Goal: Task Accomplishment & Management: Complete application form

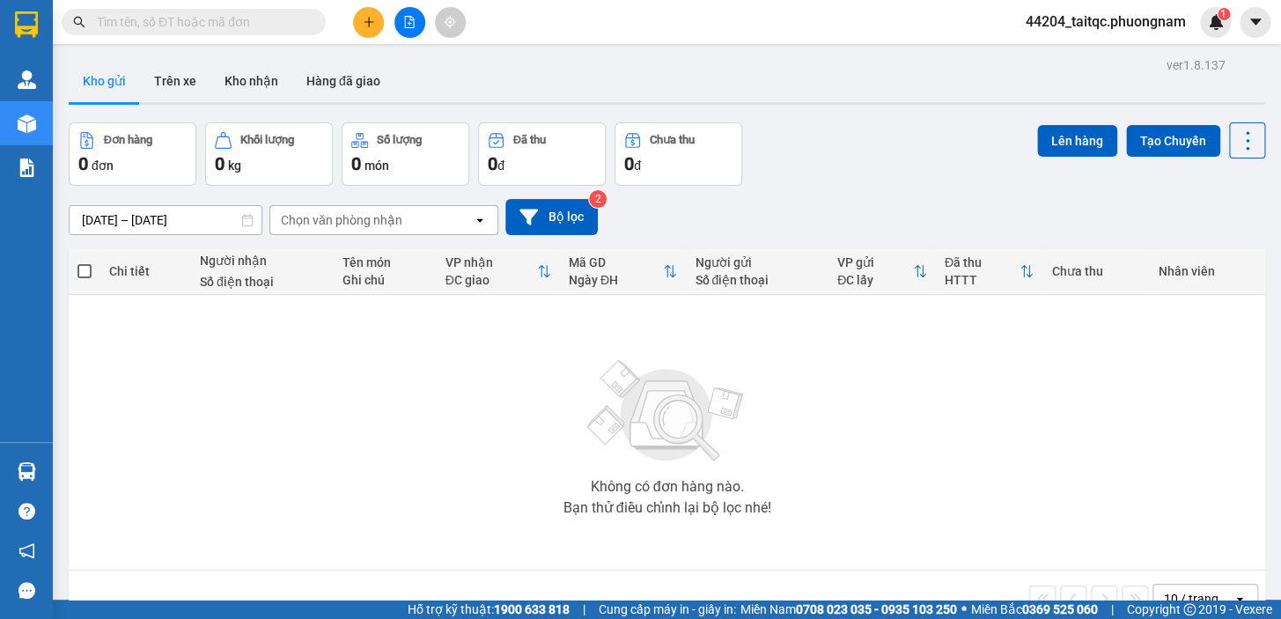
click at [237, 19] on input "text" at bounding box center [201, 21] width 208 height 19
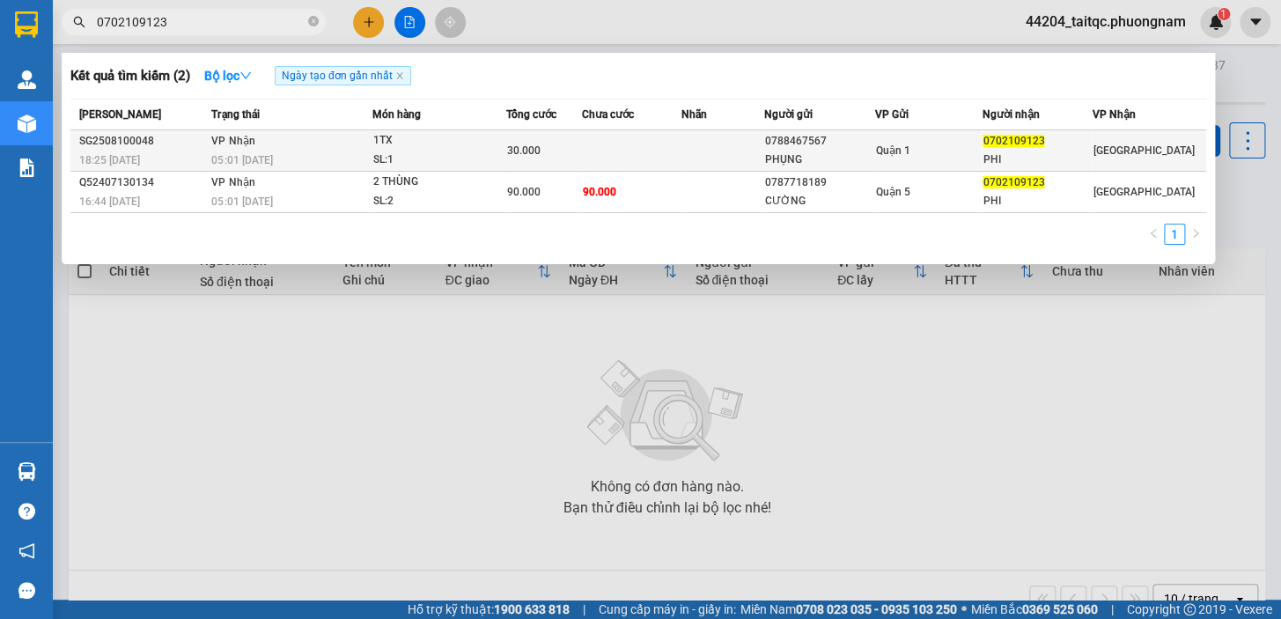
type input "0702109123"
click at [549, 152] on div "30.000" at bounding box center [543, 150] width 74 height 19
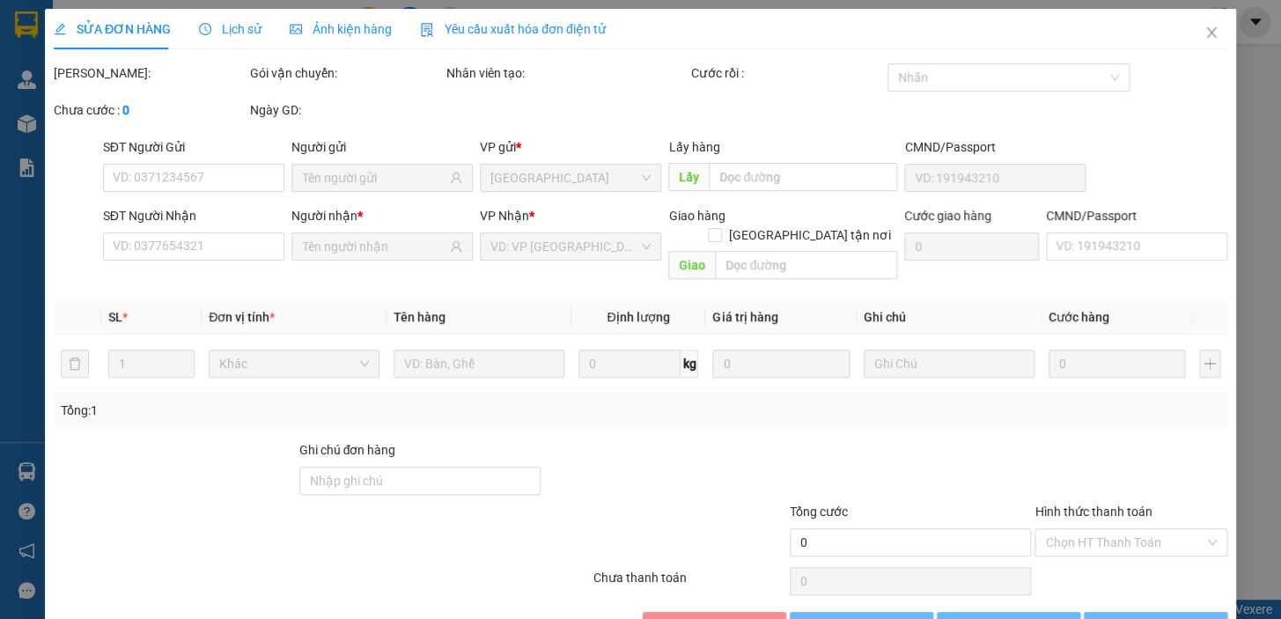
type input "0788467567"
type input "PHỤNG"
type input "0702109123"
type input "PHI"
type input "30.000"
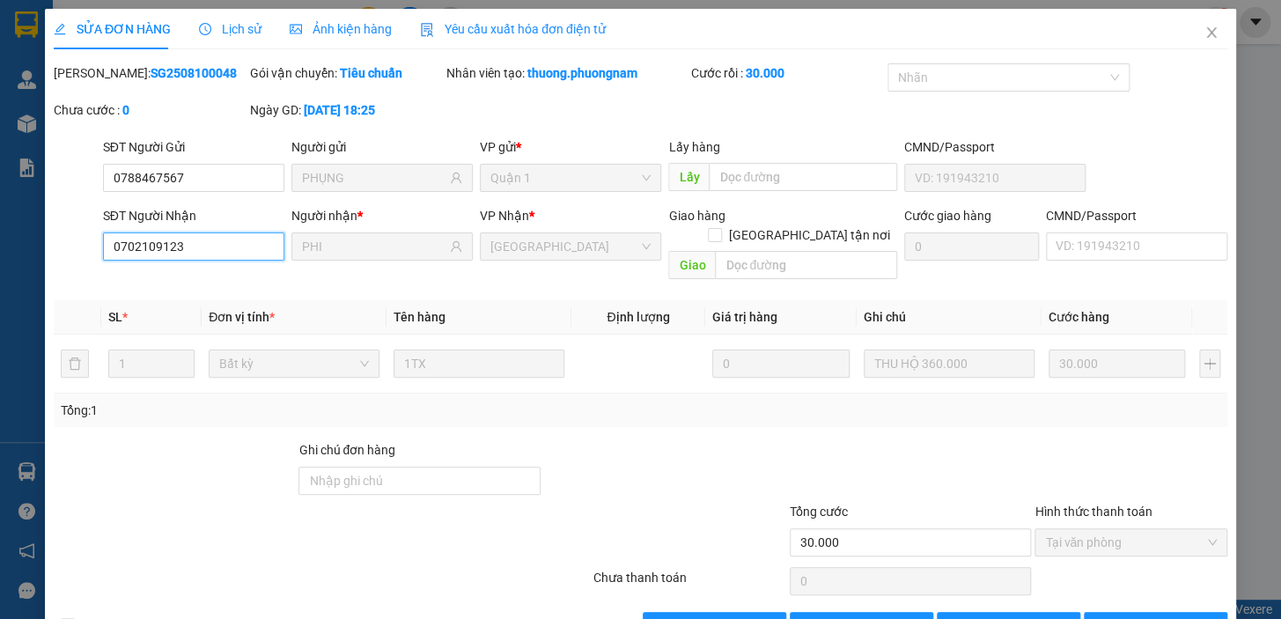
drag, startPoint x: 196, startPoint y: 247, endPoint x: 114, endPoint y: 246, distance: 82.8
click at [114, 246] on input "0702109123" at bounding box center [193, 246] width 181 height 28
drag, startPoint x: 188, startPoint y: 170, endPoint x: 79, endPoint y: 172, distance: 109.2
click at [72, 171] on div "SĐT Người Gửi 0788467567 0788467567 Người gửi PHỤNG VP gửi * Quận 1 Lấy hàng Lấ…" at bounding box center [640, 168] width 1177 height 62
click at [1205, 35] on icon "close" at bounding box center [1212, 33] width 14 height 14
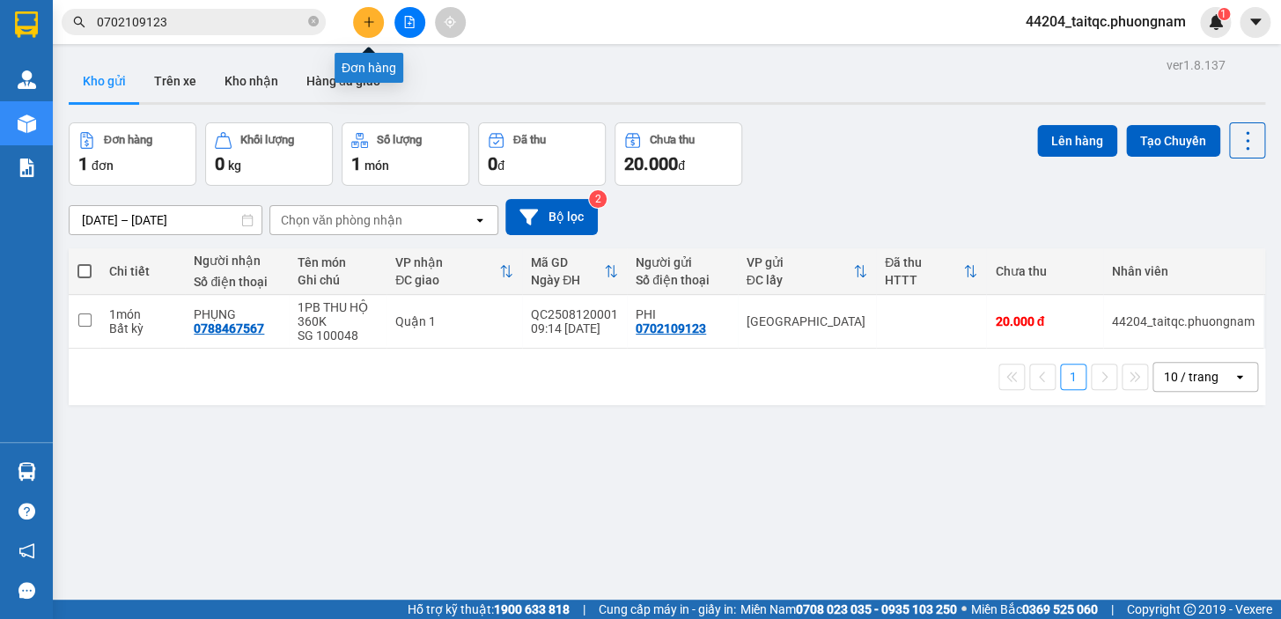
click at [374, 23] on icon "plus" at bounding box center [369, 22] width 12 height 12
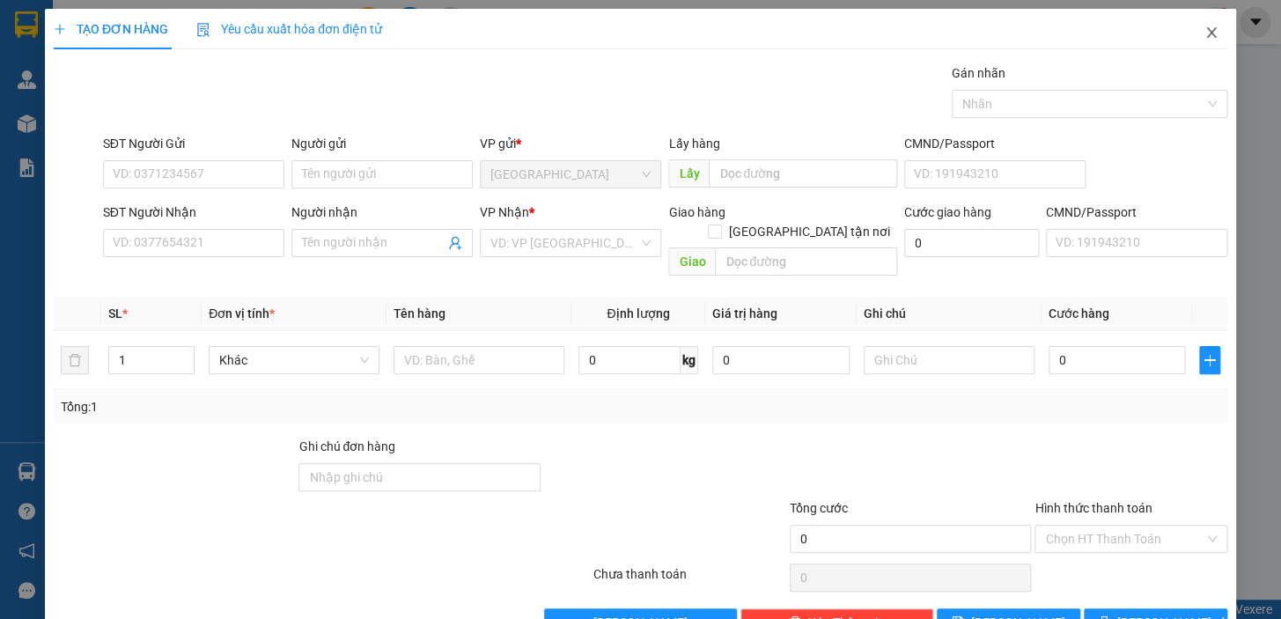
click at [1205, 35] on icon "close" at bounding box center [1212, 33] width 14 height 14
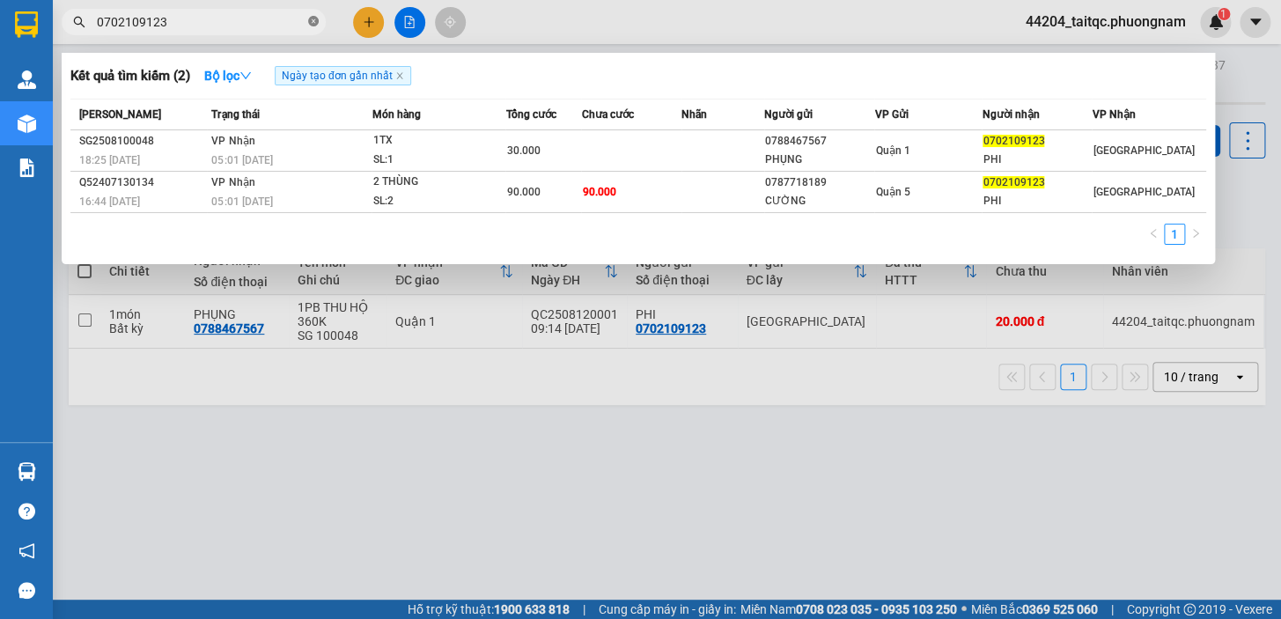
click at [309, 21] on icon "close-circle" at bounding box center [313, 21] width 11 height 11
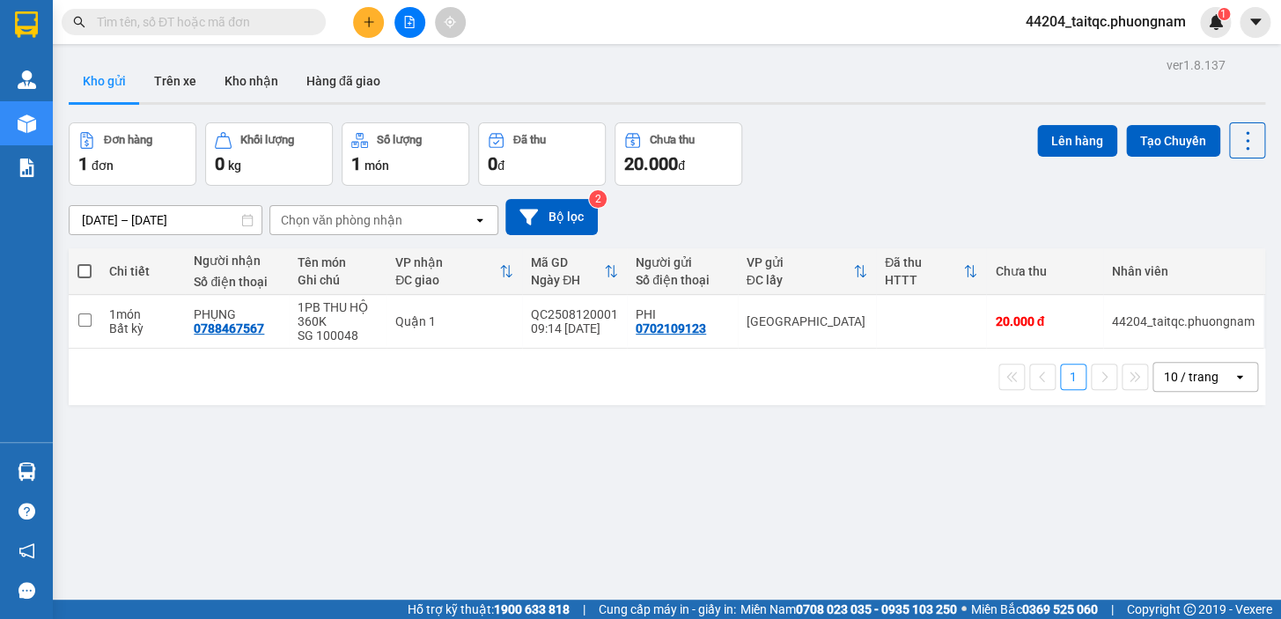
click at [363, 24] on icon "plus" at bounding box center [369, 22] width 12 height 12
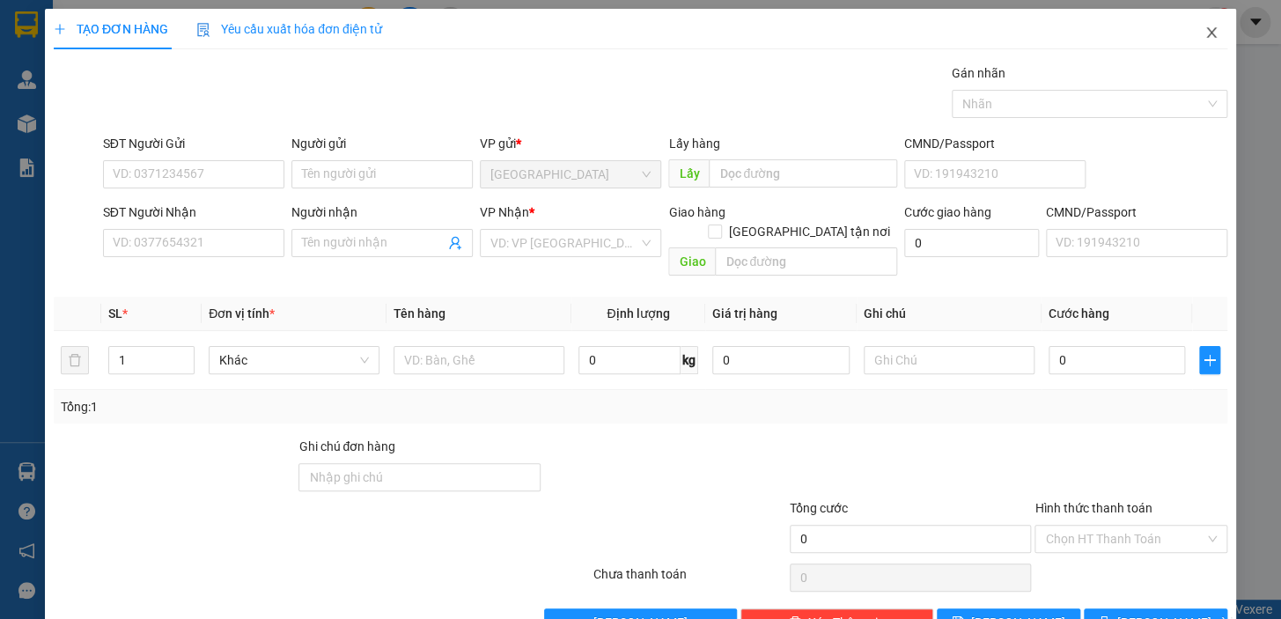
click at [1205, 35] on icon "close" at bounding box center [1212, 33] width 14 height 14
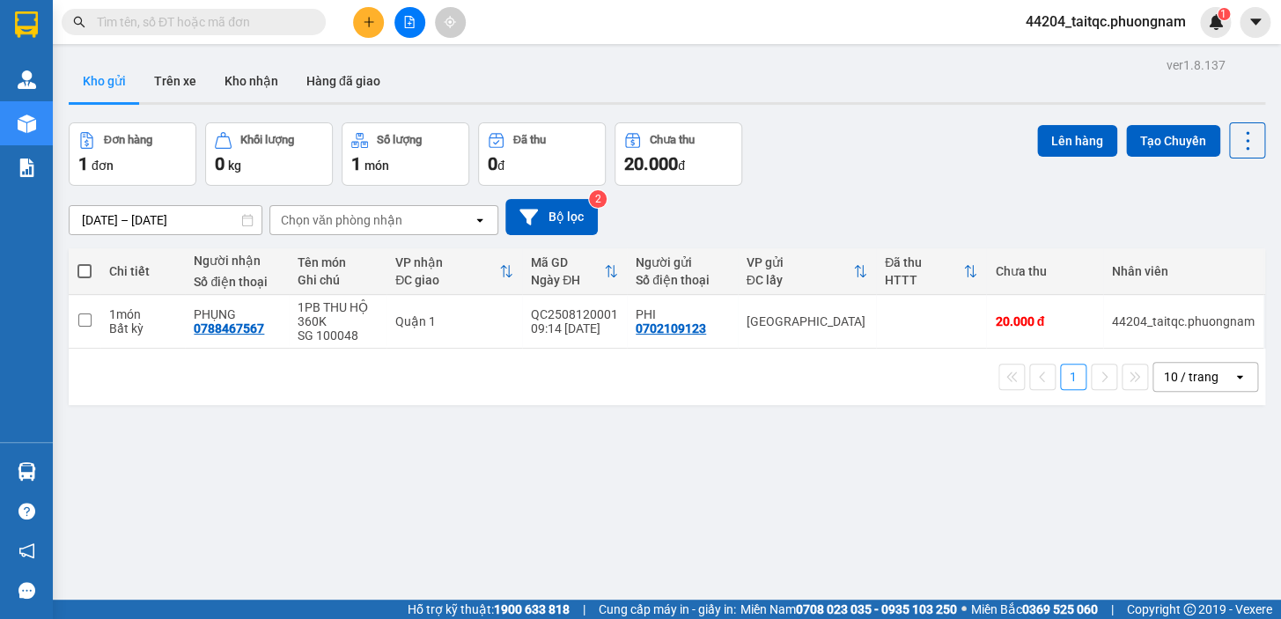
click at [416, 26] on button at bounding box center [409, 22] width 31 height 31
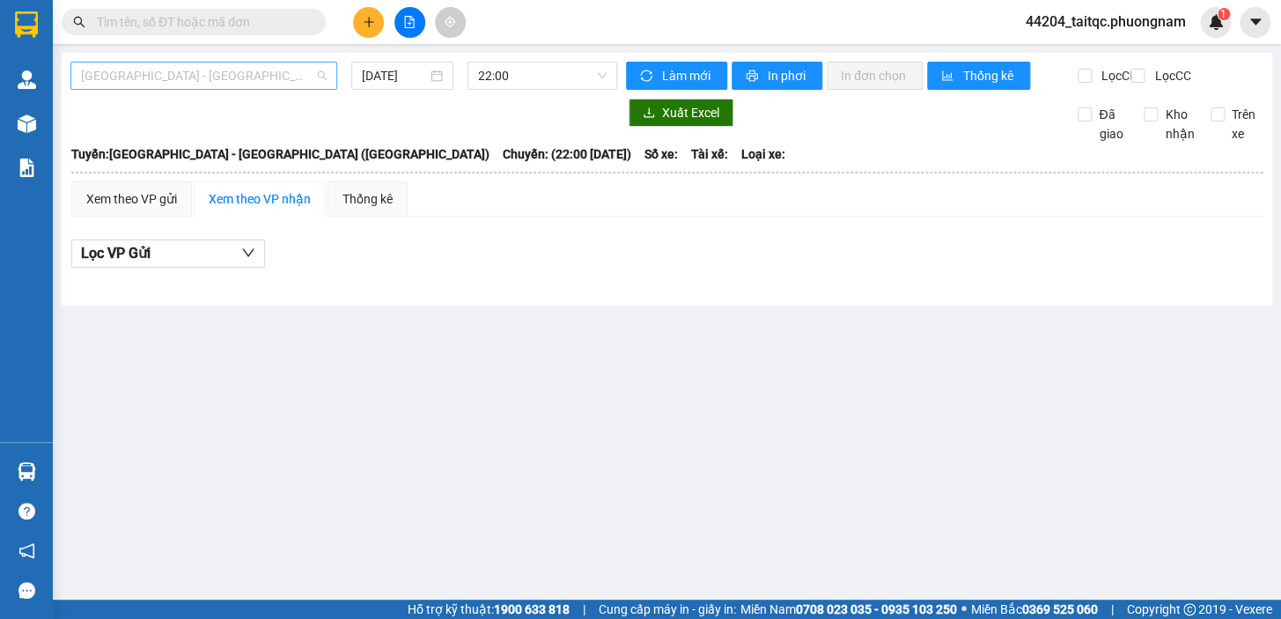
click at [204, 85] on span "Sài Gòn - Nha Trang (Hàng Hoá)" at bounding box center [204, 76] width 246 height 26
click at [238, 74] on span "Sài Gòn - Nha Trang (Hàng Hoá)" at bounding box center [204, 76] width 246 height 26
click at [363, 71] on input "12/08/2025" at bounding box center [395, 75] width 66 height 19
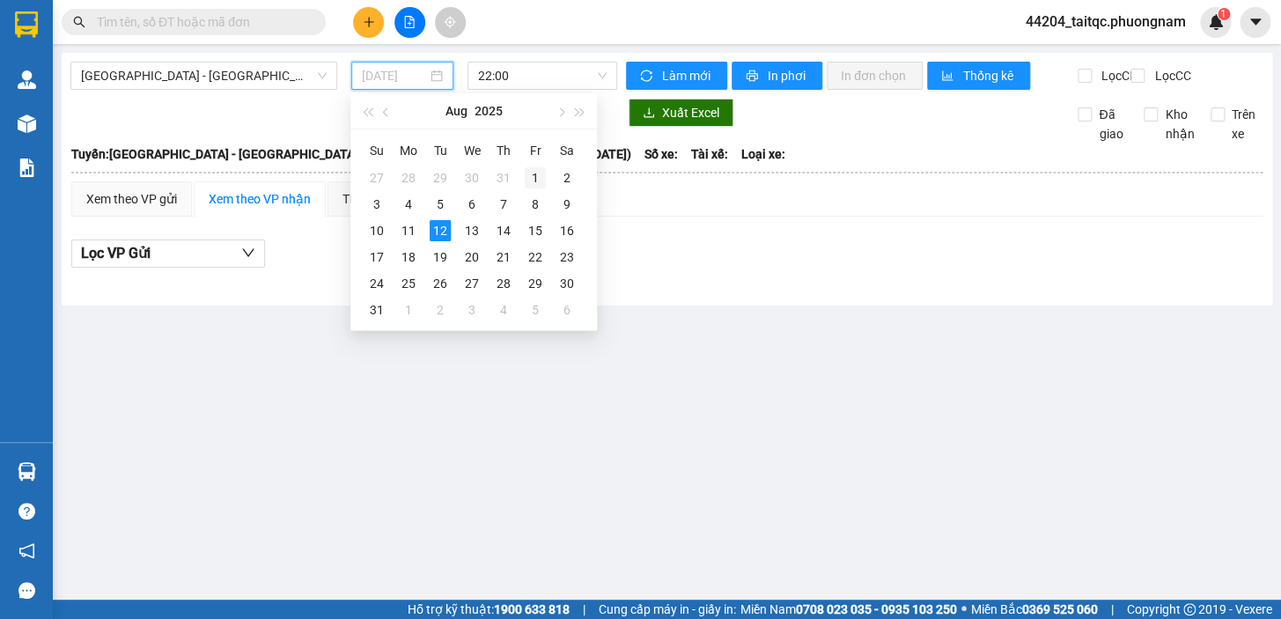
click at [534, 185] on div "1" at bounding box center [535, 177] width 21 height 21
type input "01/08/2025"
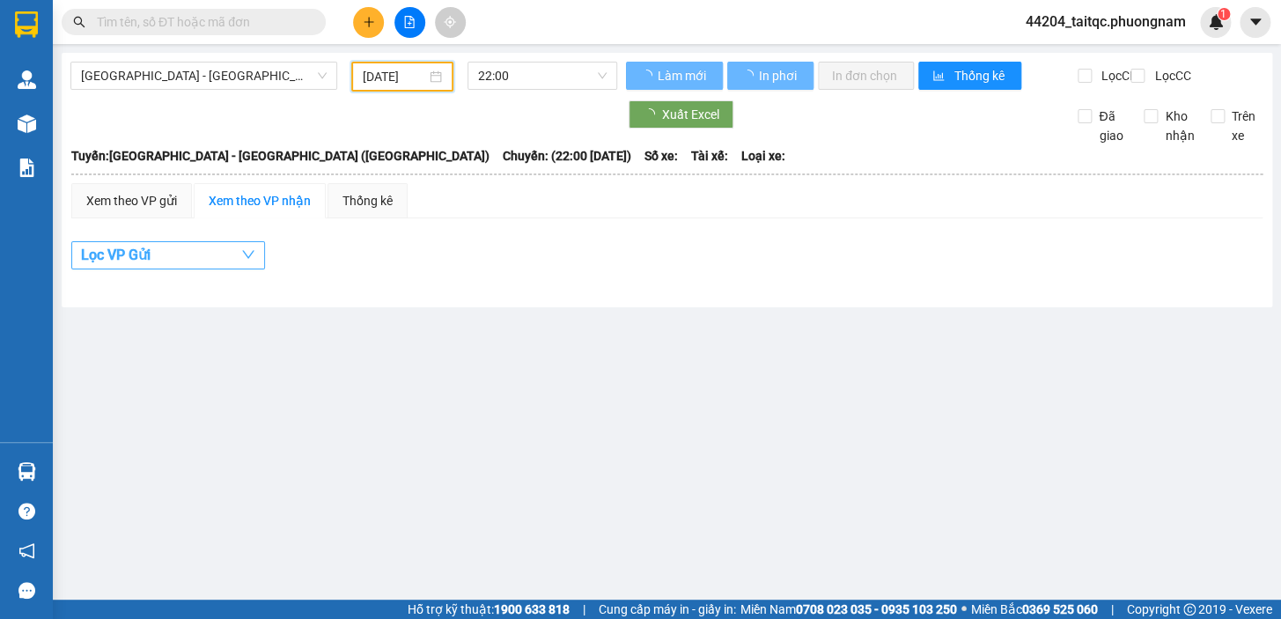
click at [160, 269] on button "Lọc VP Gửi" at bounding box center [168, 255] width 194 height 28
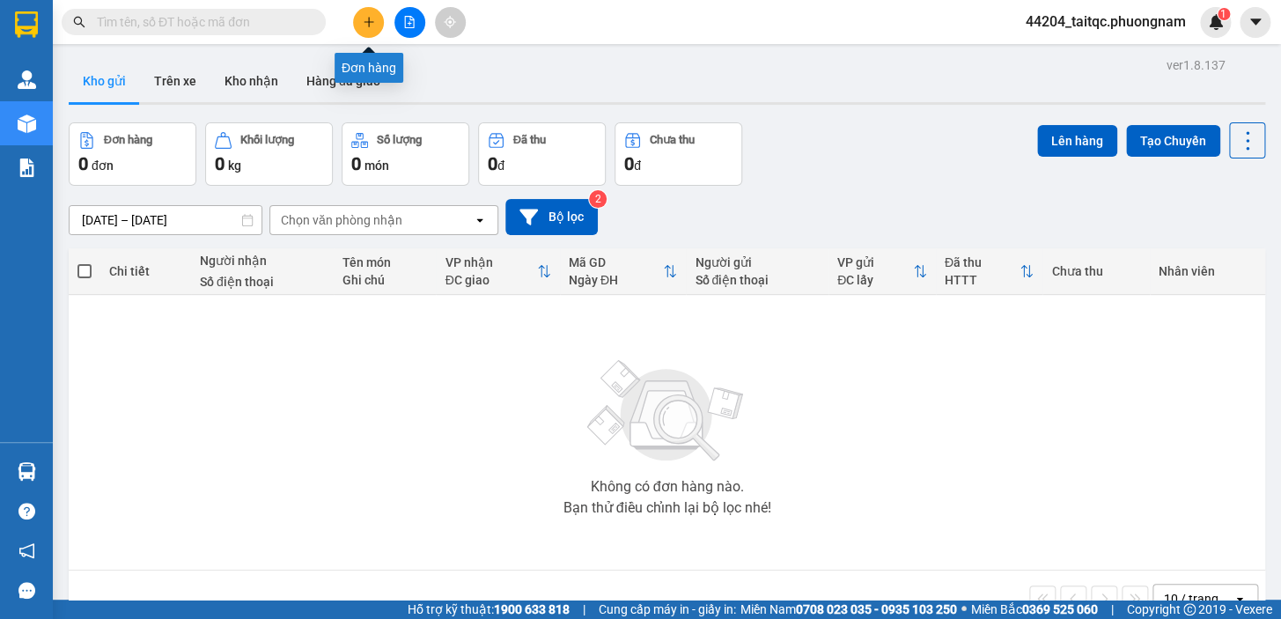
click at [363, 24] on icon "plus" at bounding box center [369, 22] width 12 height 12
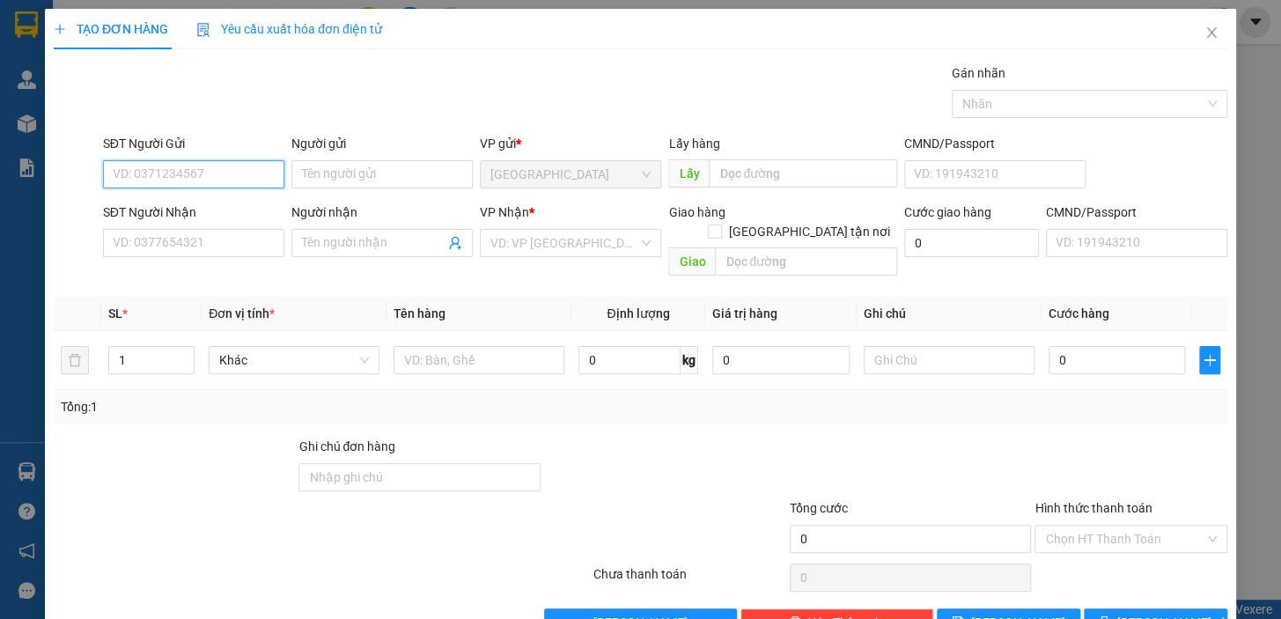
paste input "0702109123"
type input "0702109123"
click at [349, 172] on input "Người gửi" at bounding box center [381, 174] width 181 height 28
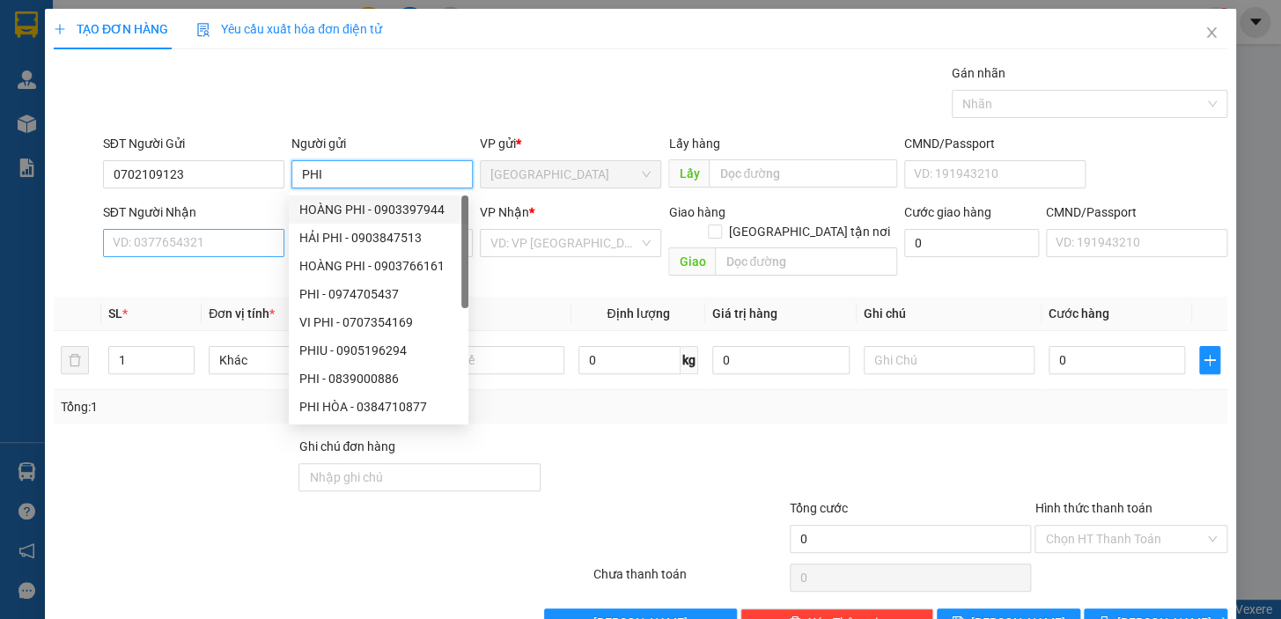
type input "PHI"
click at [223, 246] on input "SĐT Người Nhận" at bounding box center [193, 243] width 181 height 28
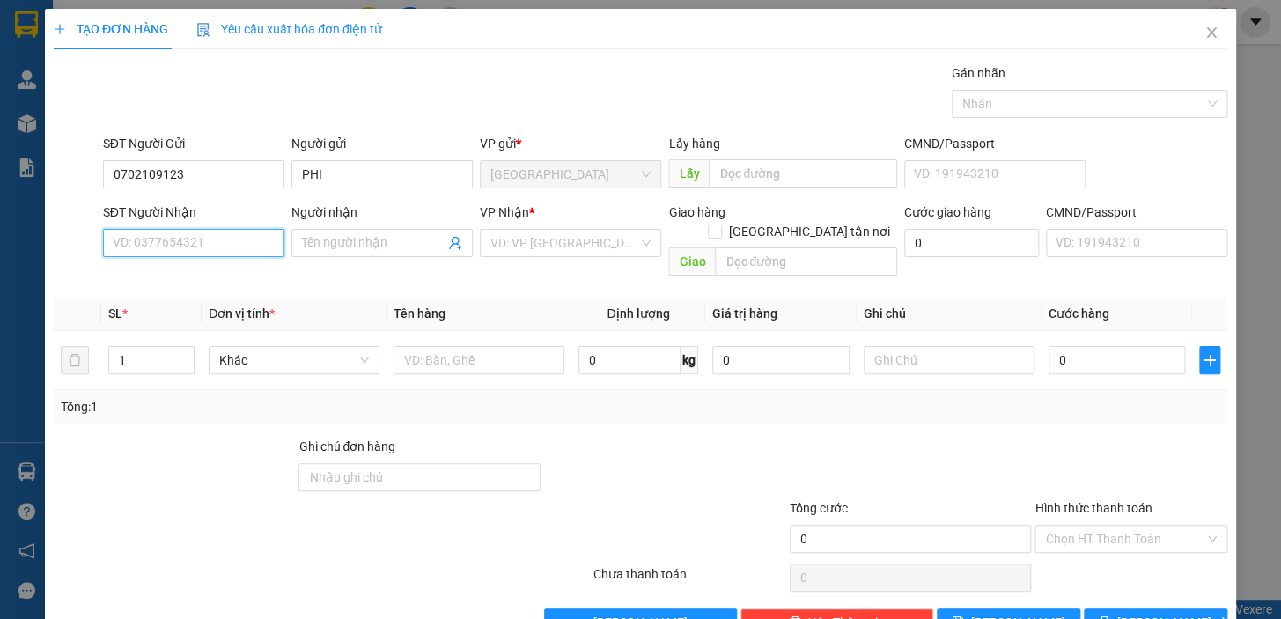
paste input "0788467567"
type input "0788467567"
click at [337, 240] on input "Người nhận" at bounding box center [373, 242] width 143 height 19
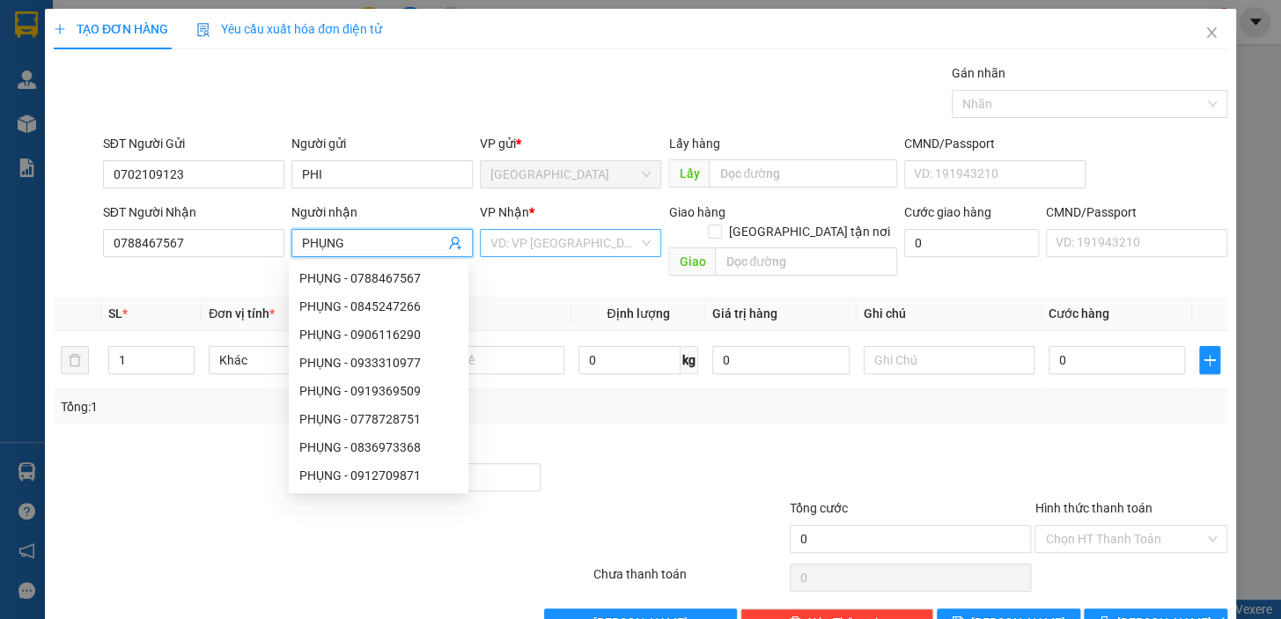
type input "PHỤNG"
click at [527, 247] on input "search" at bounding box center [564, 243] width 148 height 26
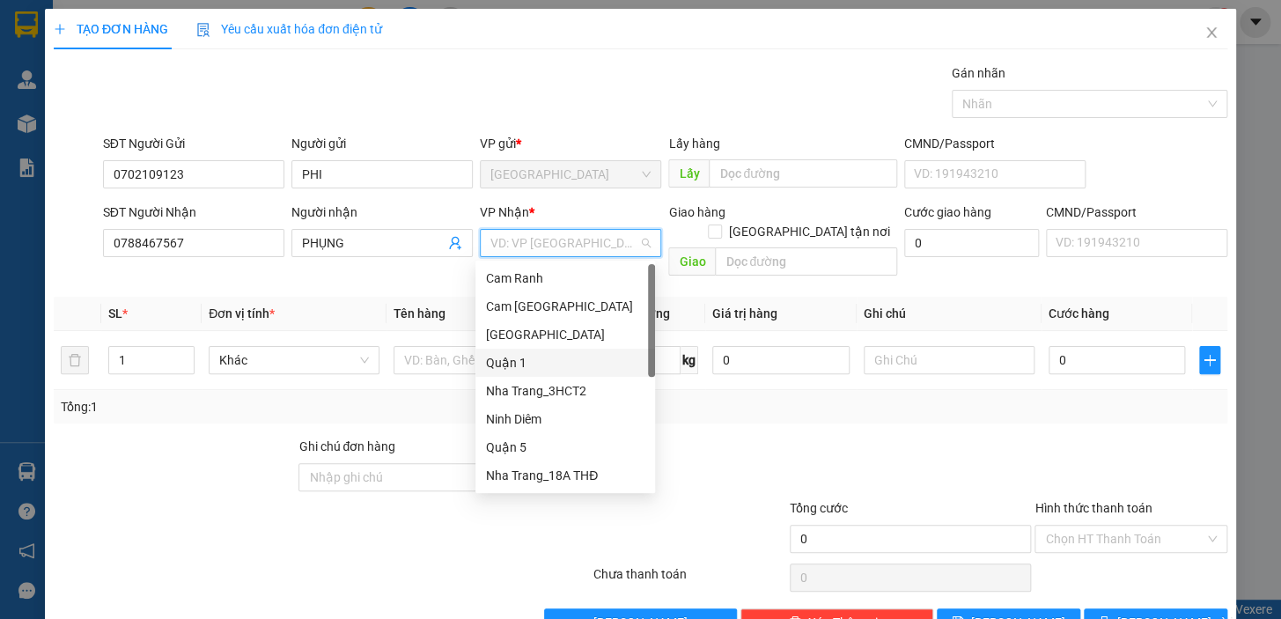
click at [505, 361] on div "Quận 1" at bounding box center [565, 362] width 158 height 19
click at [550, 247] on span "Quận 1" at bounding box center [570, 243] width 160 height 26
click at [510, 362] on div "Quận 1" at bounding box center [565, 362] width 158 height 19
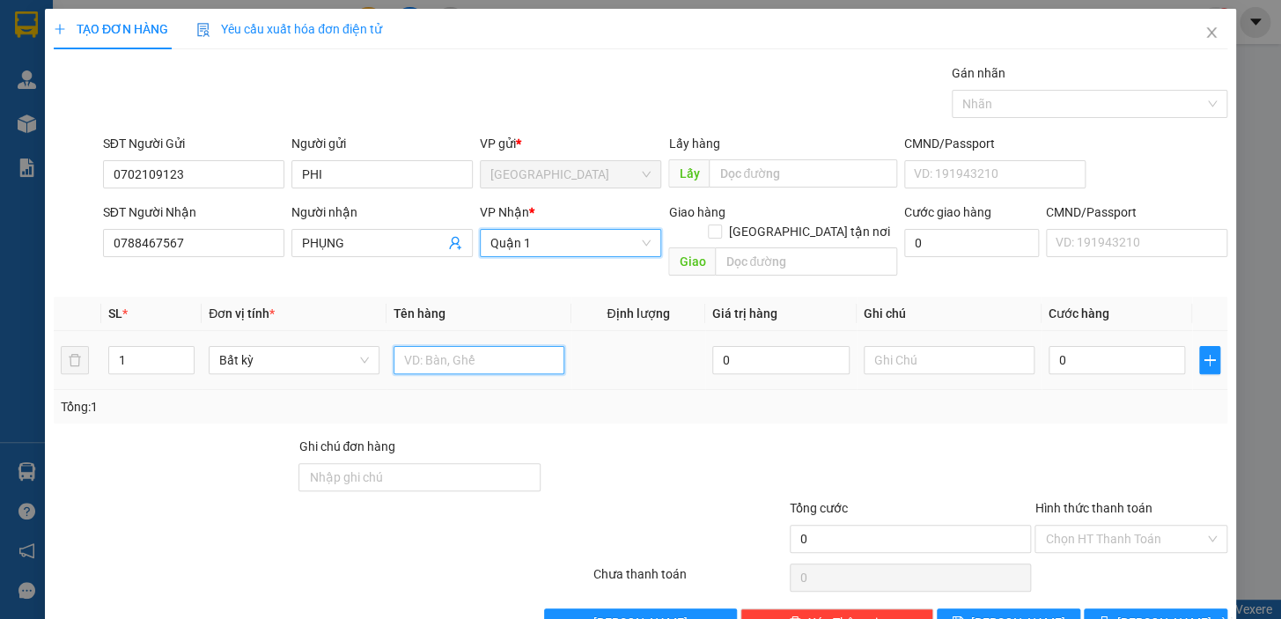
click at [476, 346] on input "text" at bounding box center [479, 360] width 171 height 28
type input "1PB THU HỘ 360K"
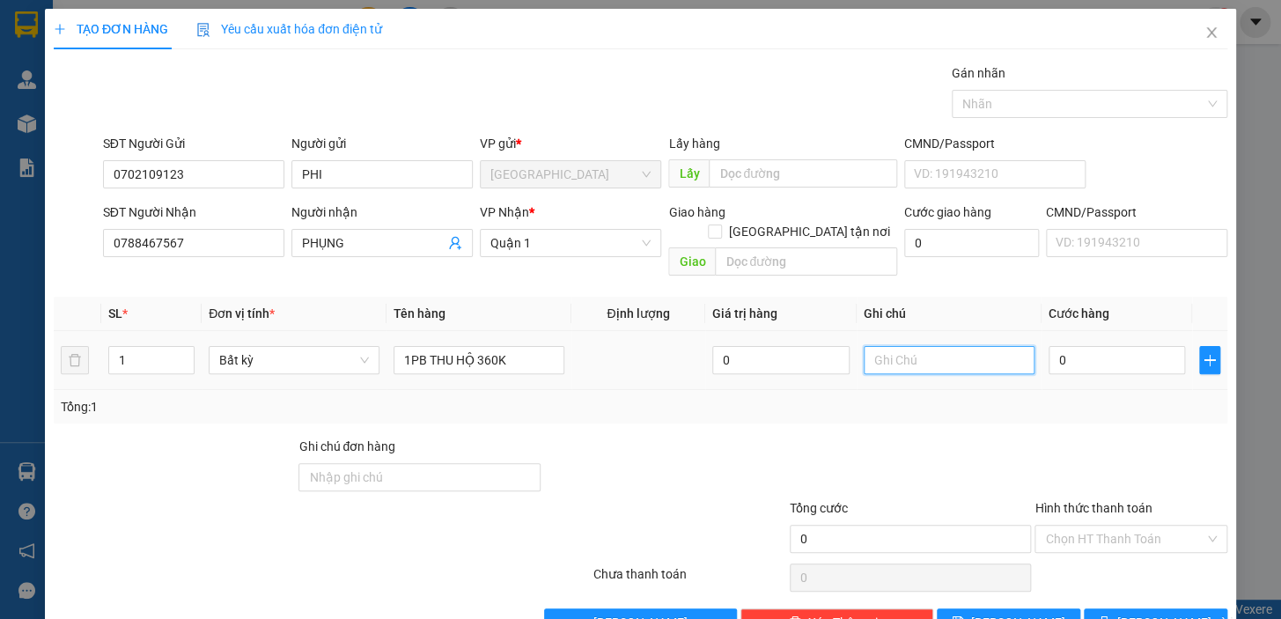
click at [894, 346] on input "text" at bounding box center [949, 360] width 171 height 28
type input "SG 100048"
click at [1105, 346] on input "0" at bounding box center [1117, 360] width 137 height 28
drag, startPoint x: 1066, startPoint y: 343, endPoint x: 1038, endPoint y: 350, distance: 28.8
click at [1049, 350] on input "0" at bounding box center [1117, 360] width 137 height 28
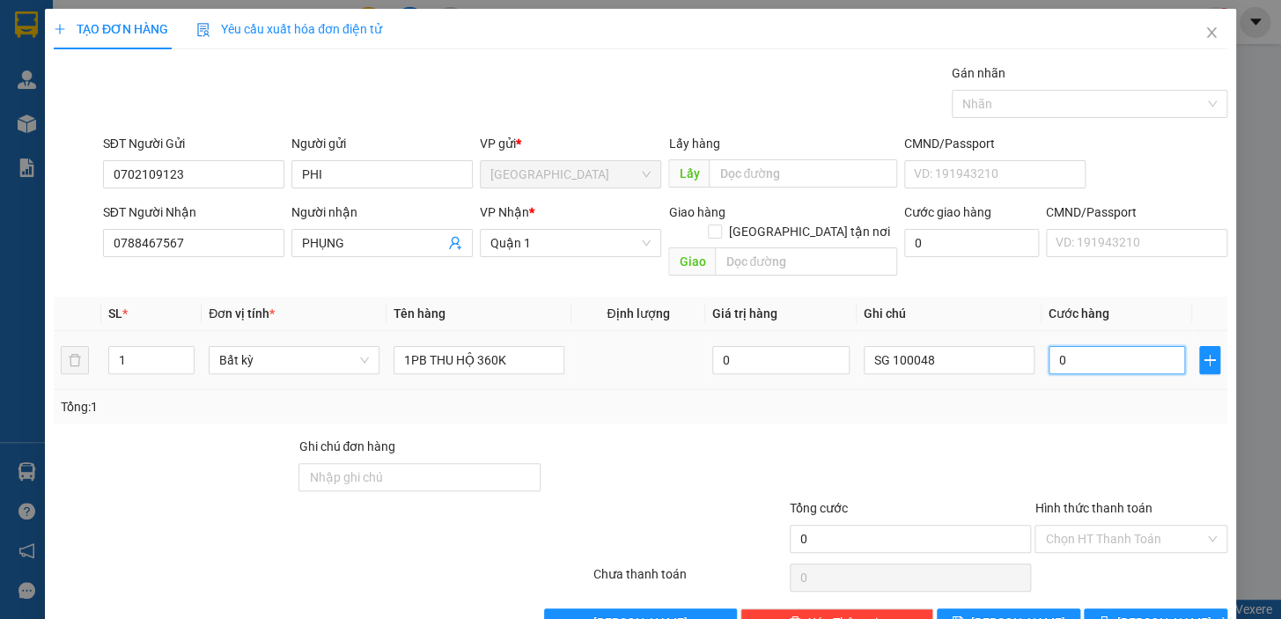
type input "2"
type input "20"
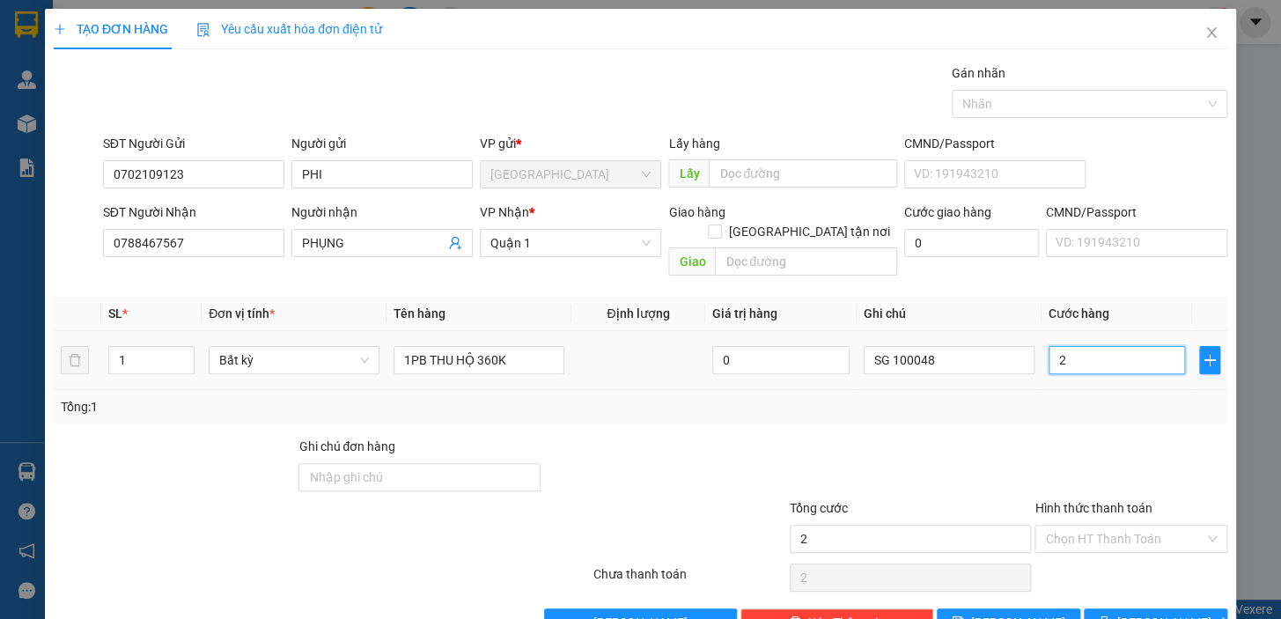
type input "20"
type input "20.000"
click at [1097, 437] on div at bounding box center [1131, 468] width 196 height 62
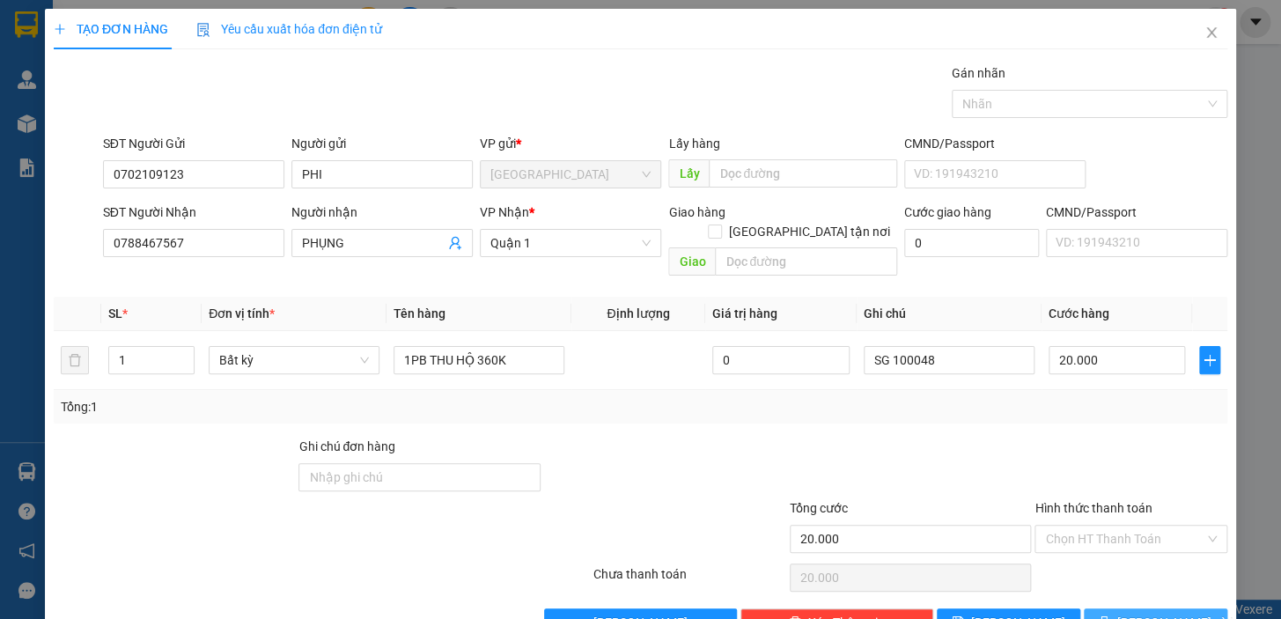
click at [1155, 613] on span "[PERSON_NAME] và In" at bounding box center [1178, 622] width 123 height 19
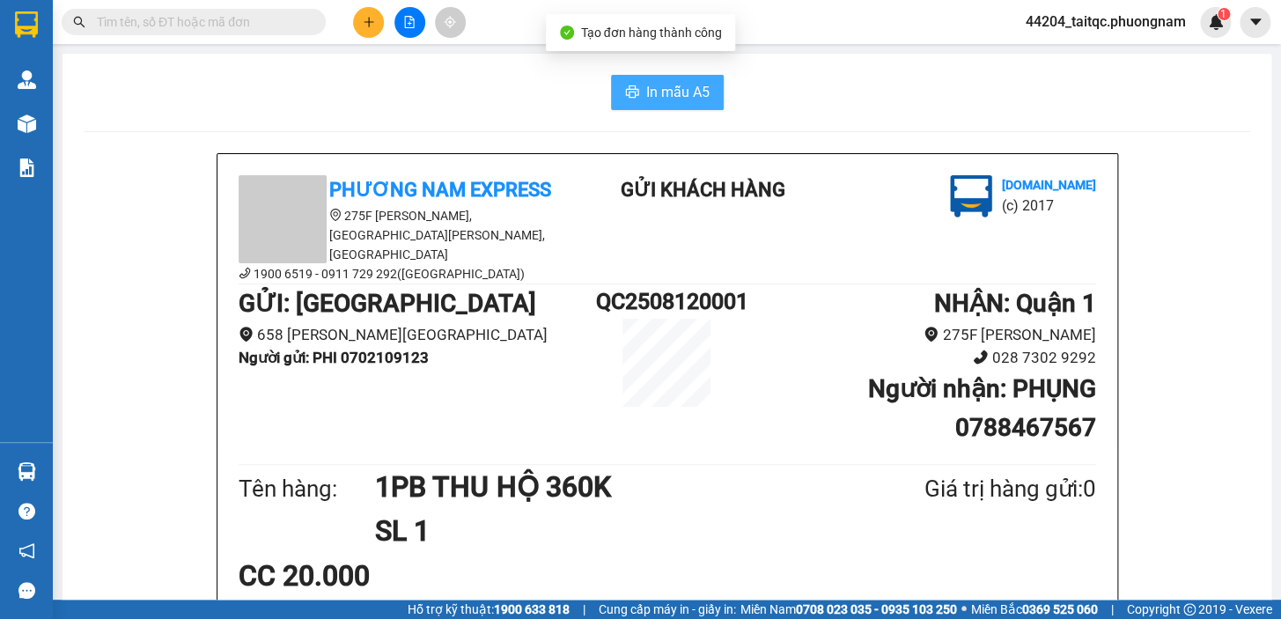
click at [653, 88] on span "In mẫu A5" at bounding box center [677, 92] width 63 height 22
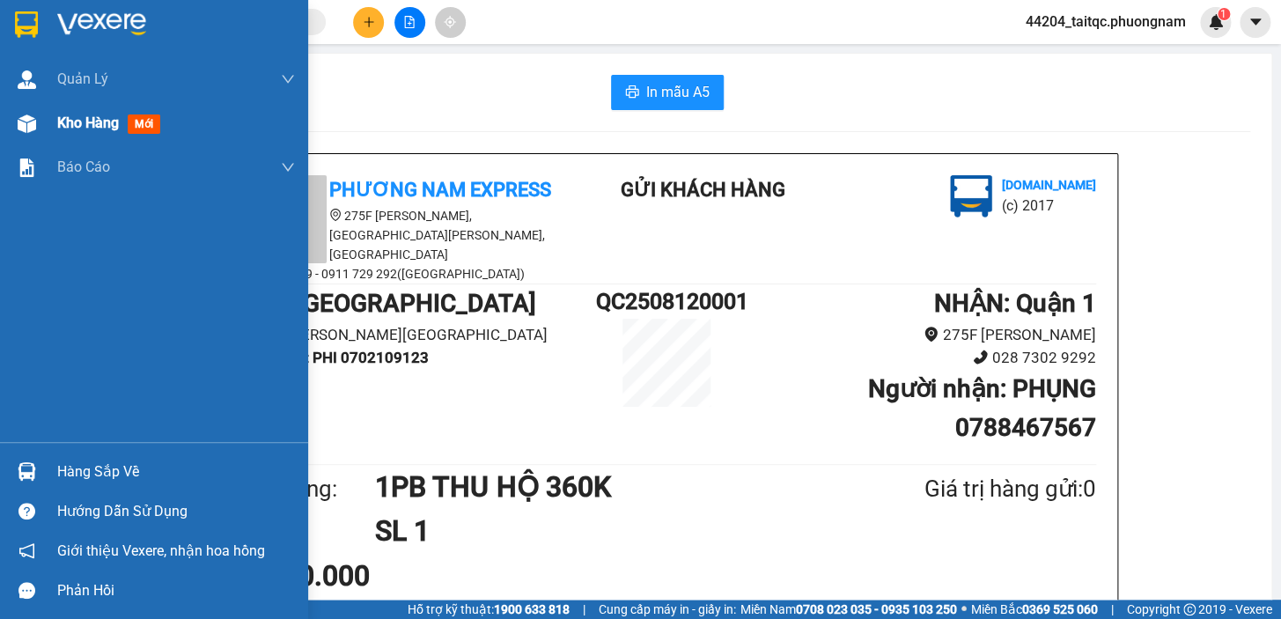
click at [35, 122] on img at bounding box center [27, 123] width 18 height 18
